Goal: Task Accomplishment & Management: Complete application form

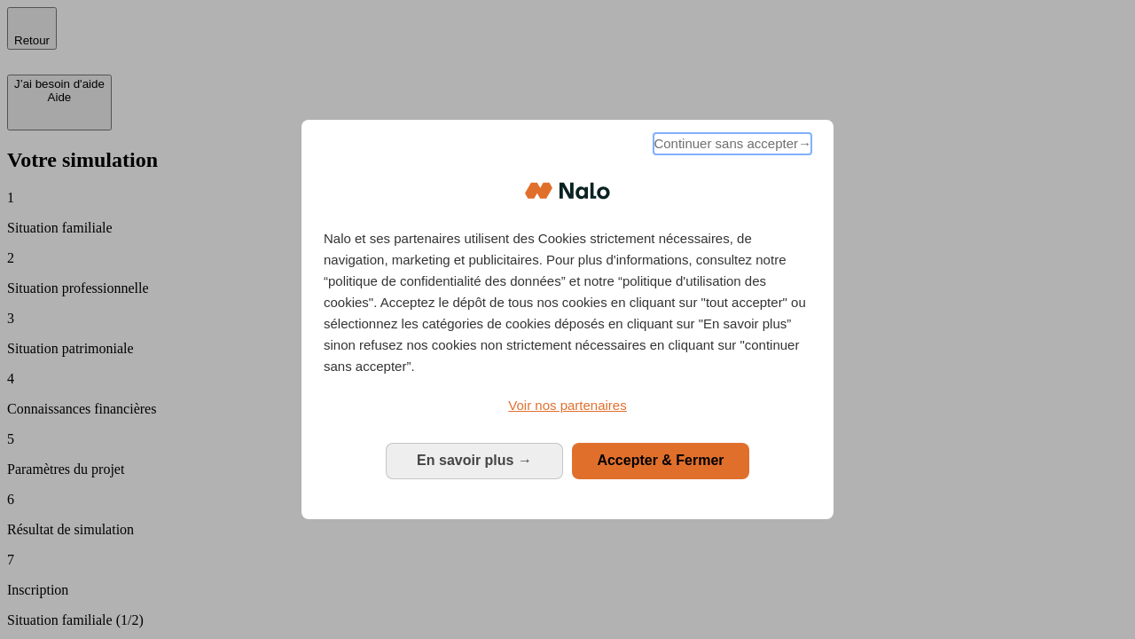
click at [731, 146] on span "Continuer sans accepter →" at bounding box center [733, 143] width 158 height 21
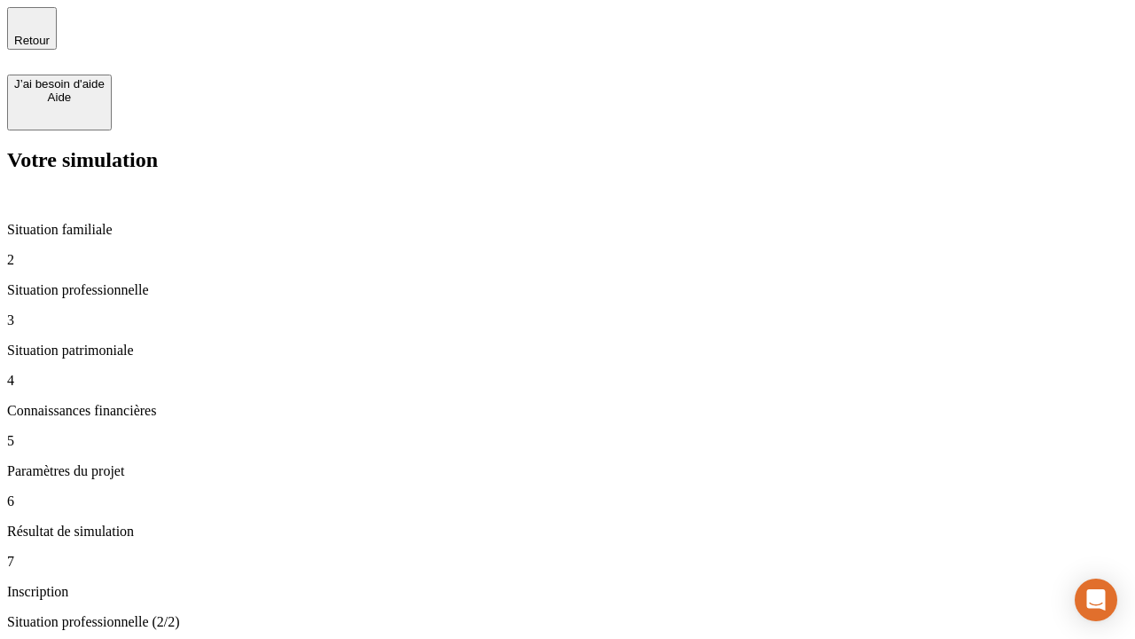
type input "30 000"
type input "40 000"
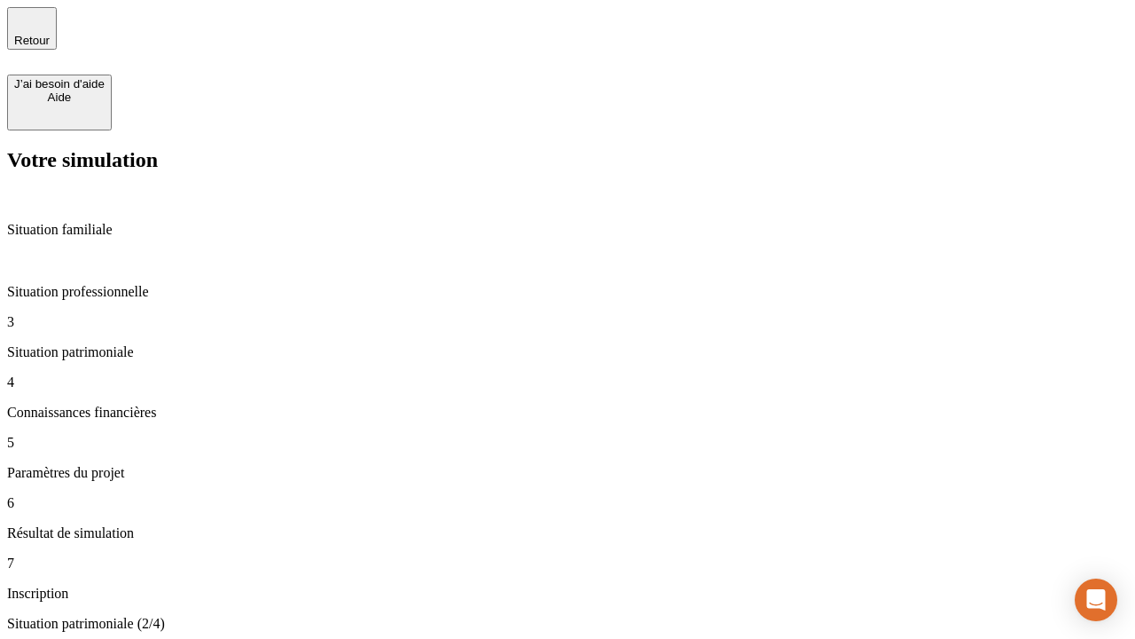
type input "1 100"
type input "20"
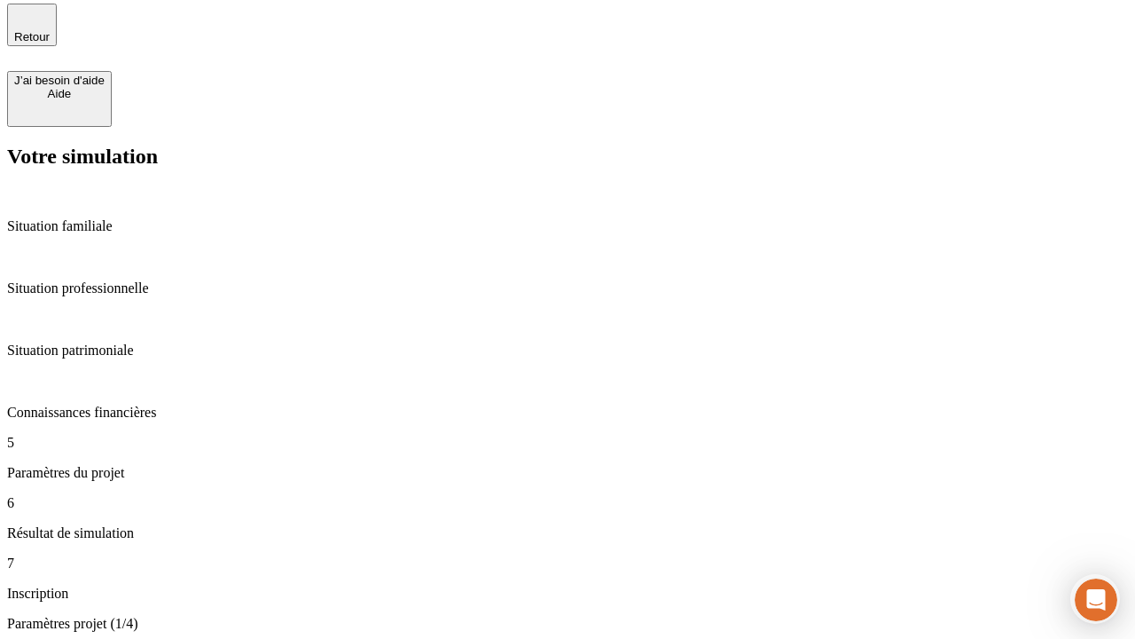
type input "40"
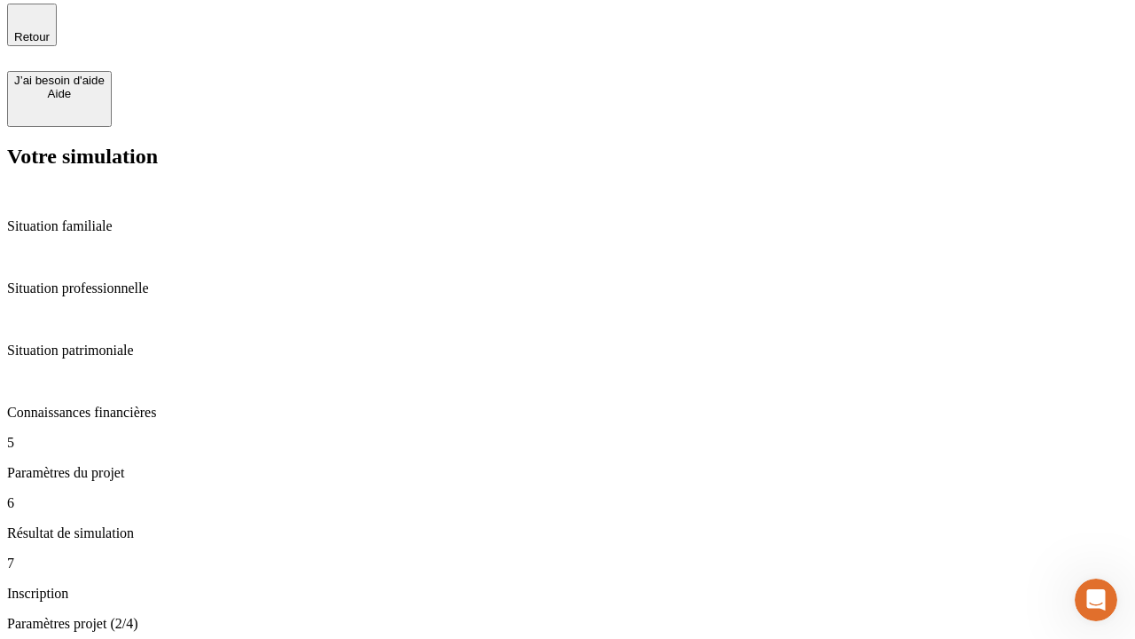
type input "50 000"
type input "640"
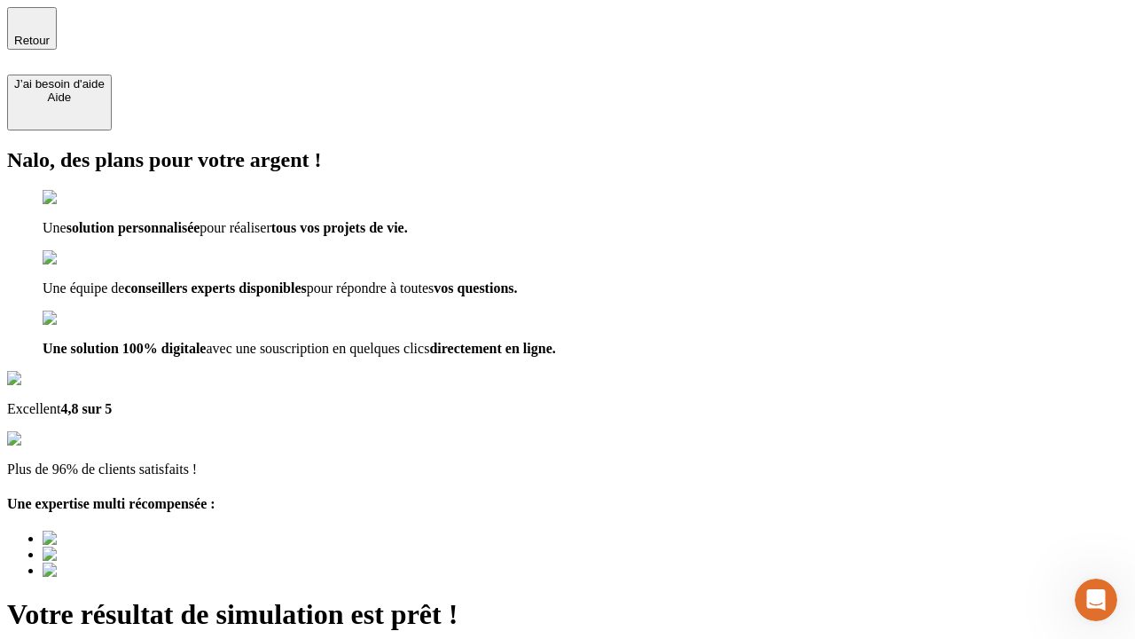
type input "[EMAIL_ADDRESS][DOMAIN_NAME]"
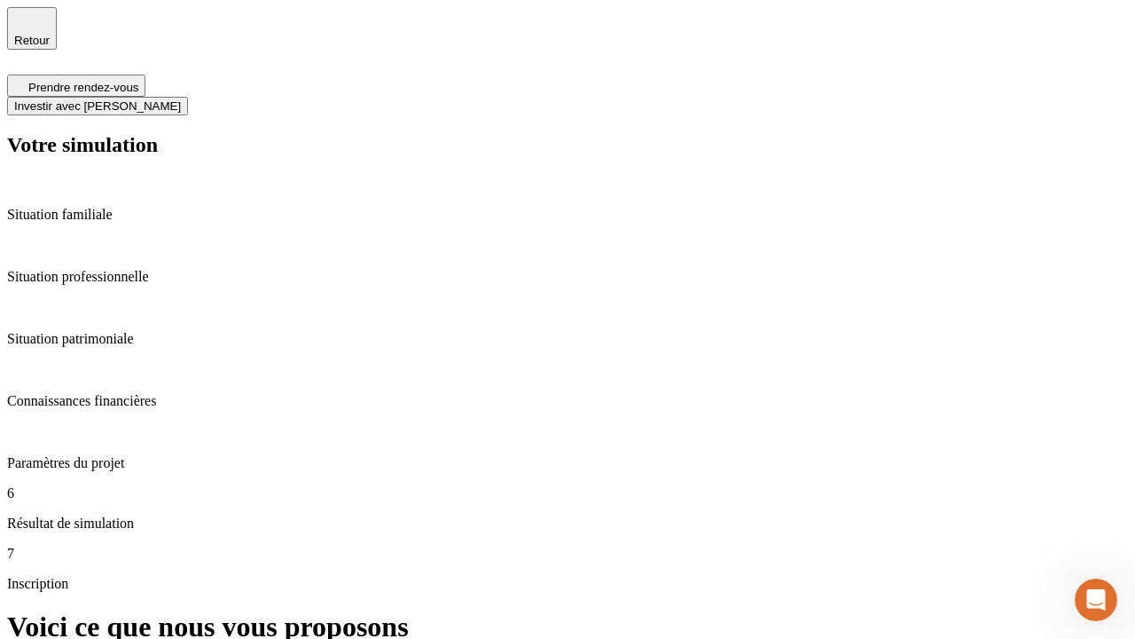
click at [181, 99] on span "Investir avec [PERSON_NAME]" at bounding box center [97, 105] width 167 height 13
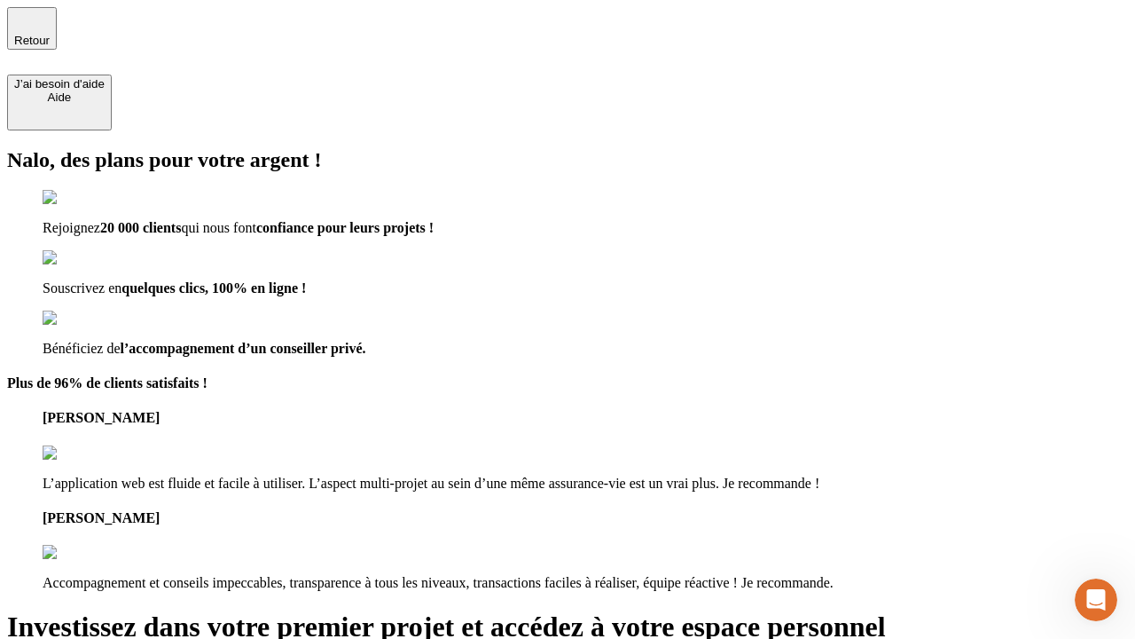
type input "[EMAIL_ADDRESS][DOMAIN_NAME]"
